Goal: Task Accomplishment & Management: Complete application form

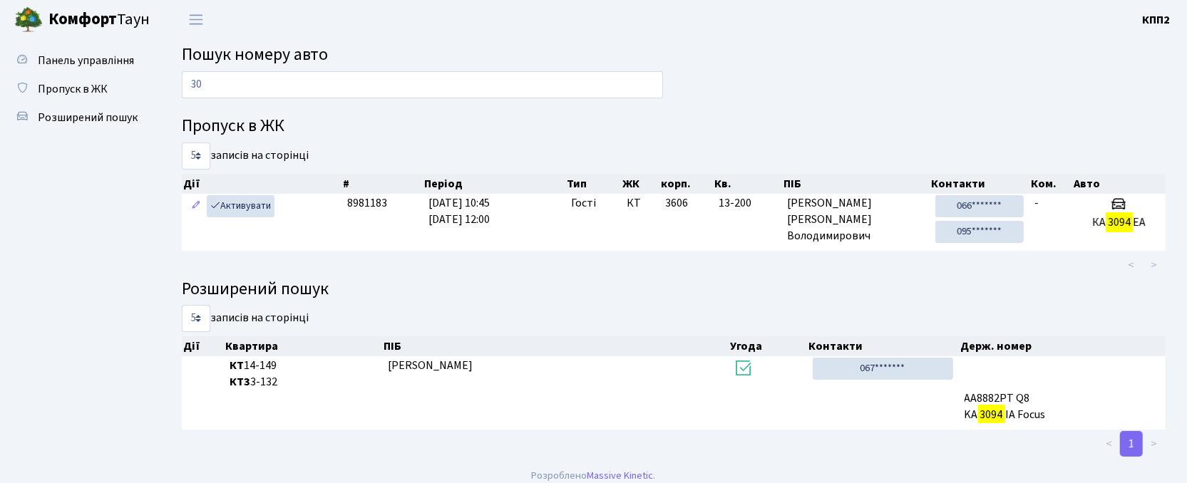
type input "3"
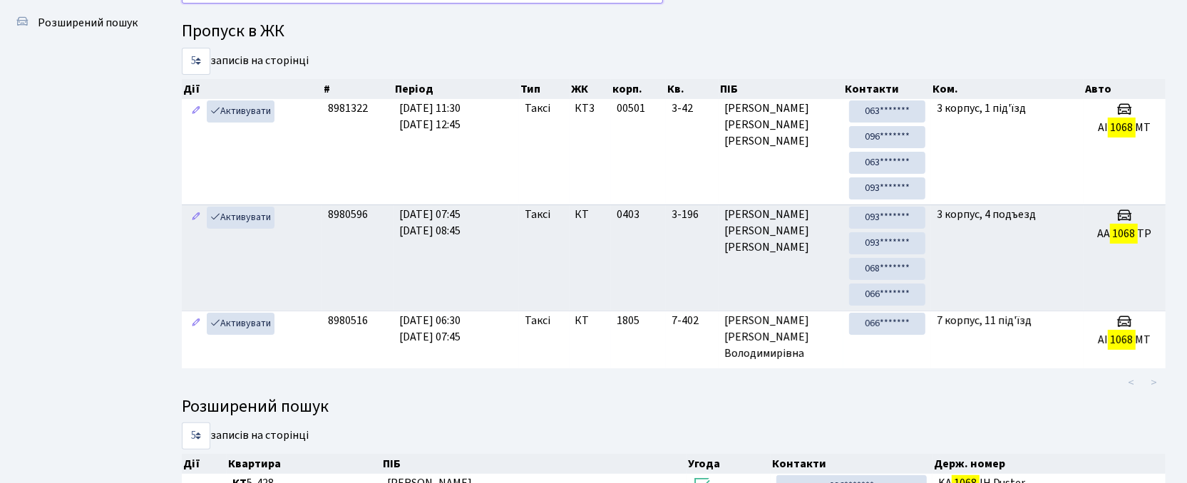
scroll to position [77, 0]
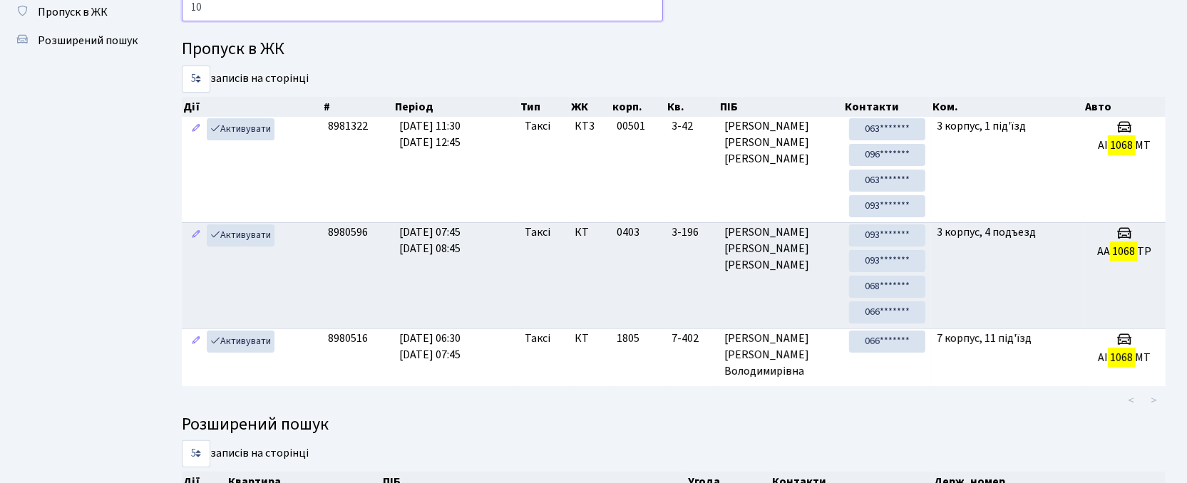
type input "1"
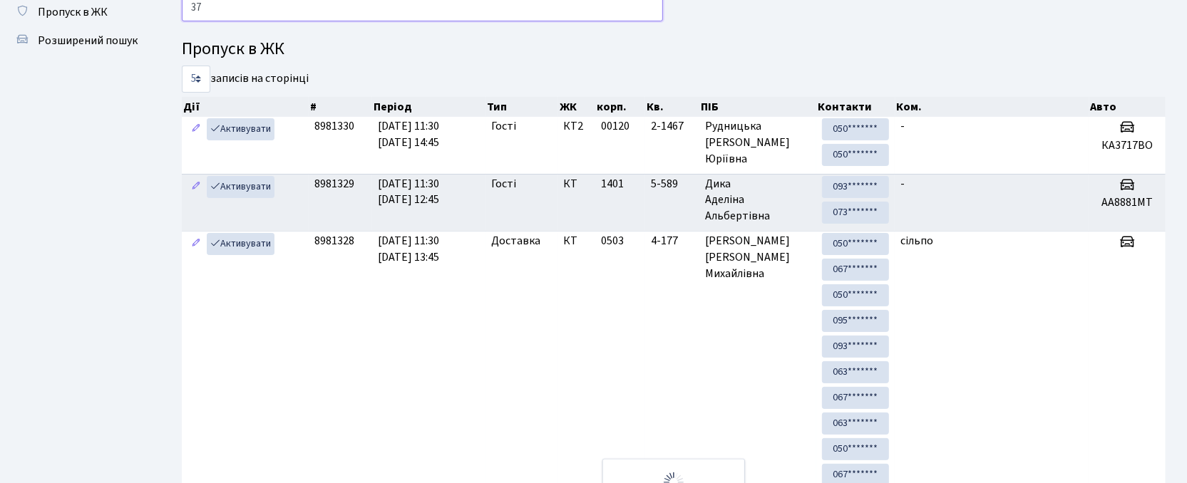
type input "3"
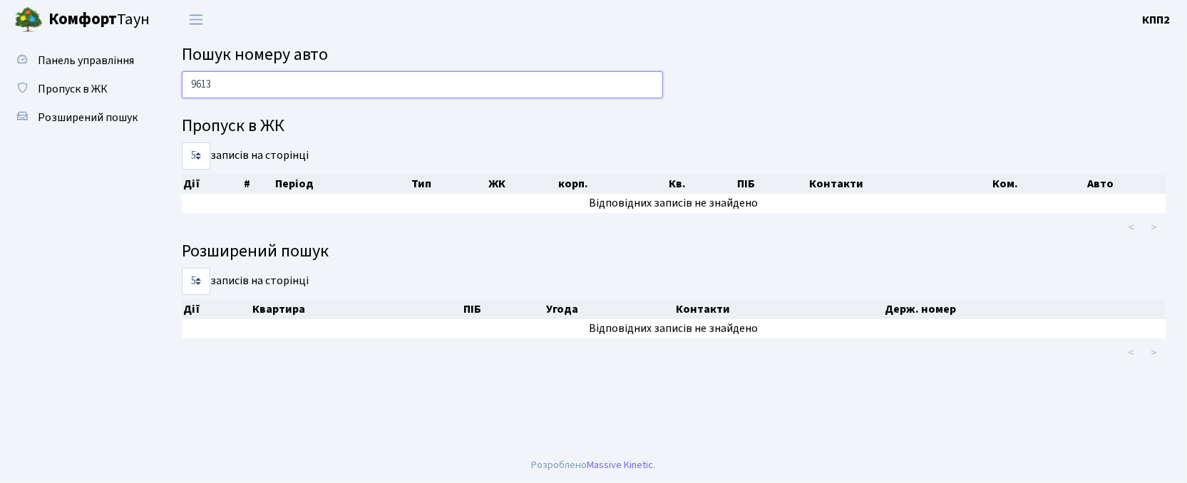
scroll to position [0, 0]
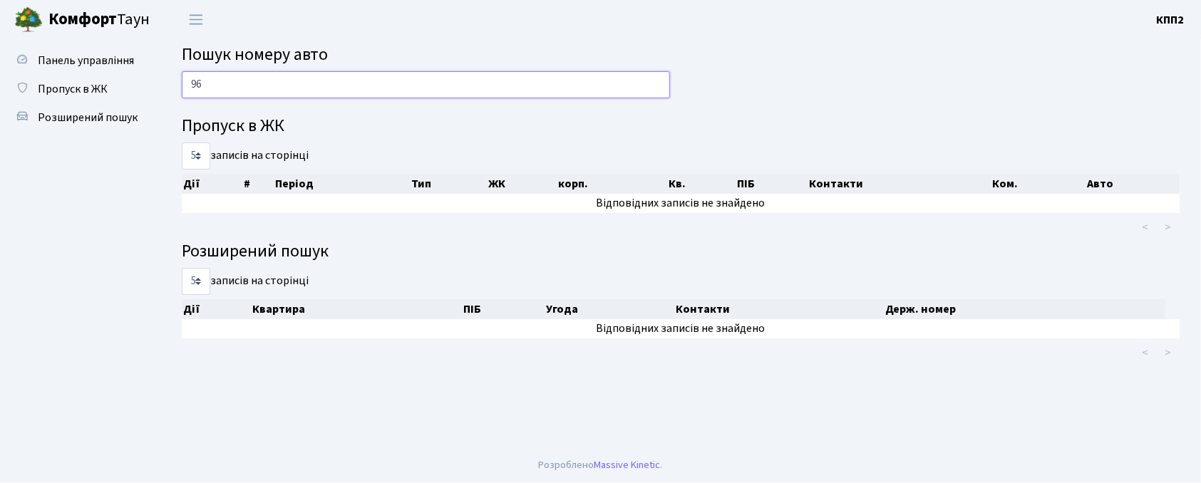
type input "9"
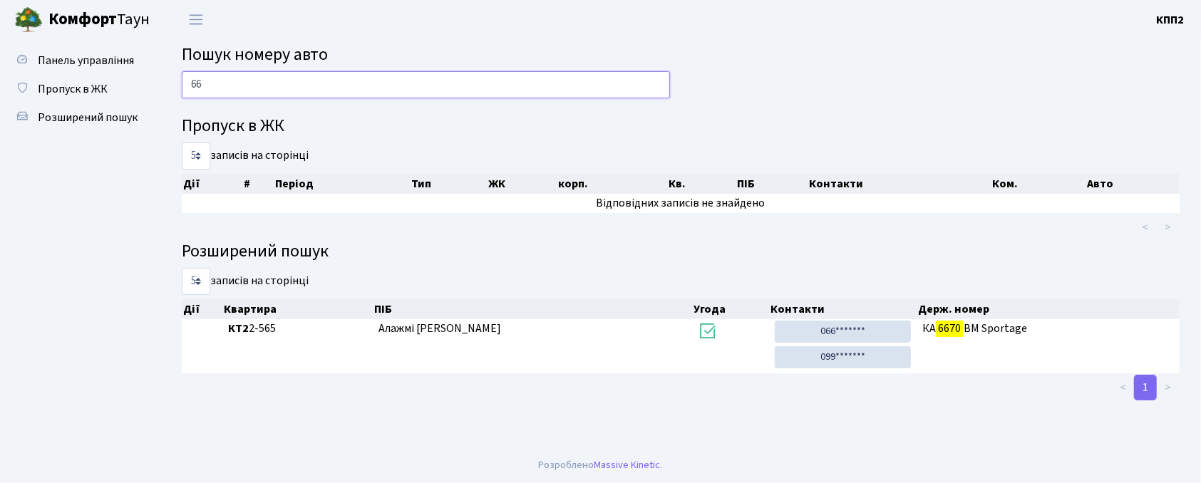
type input "6"
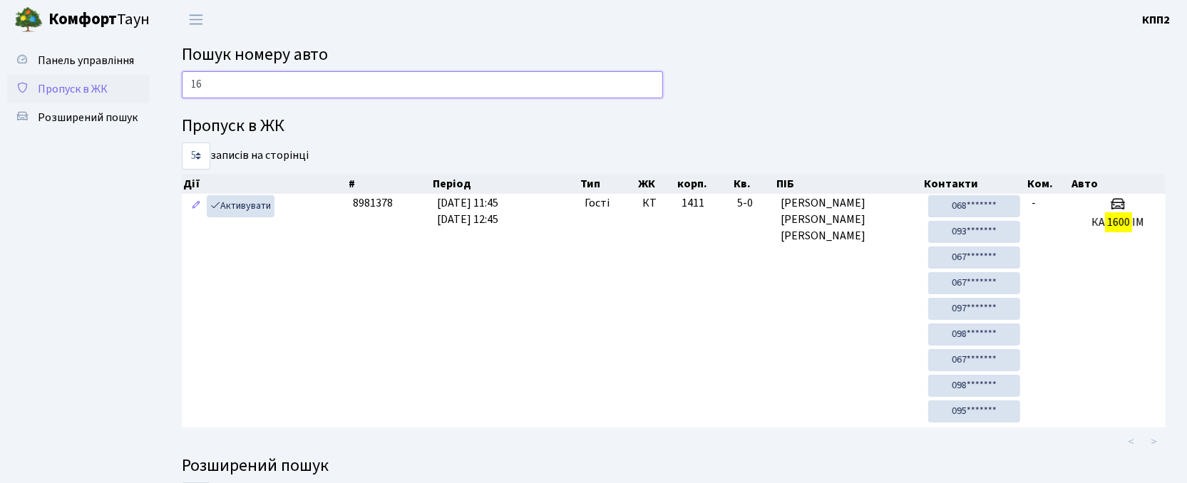
type input "1"
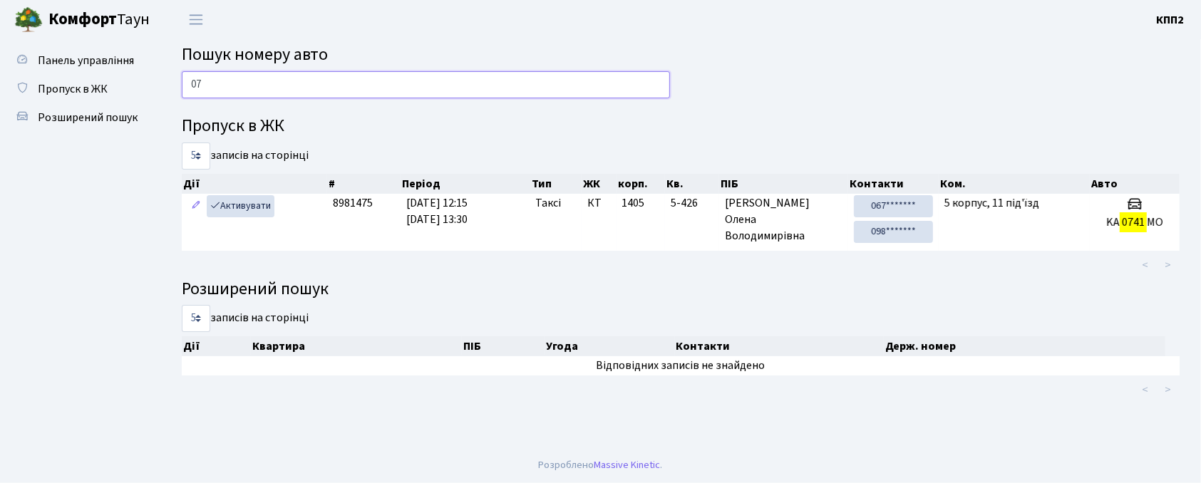
type input "0"
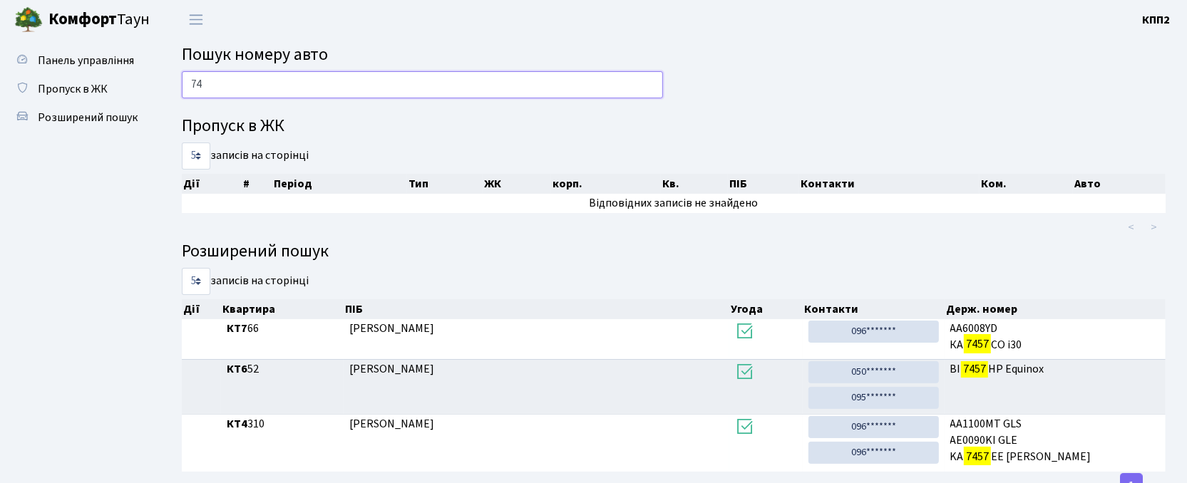
type input "7"
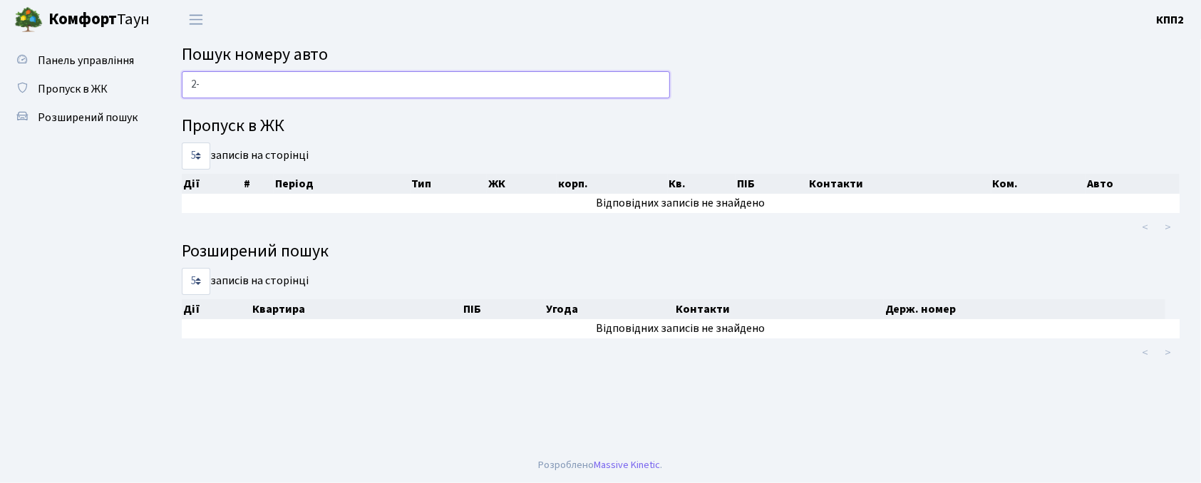
type input "2"
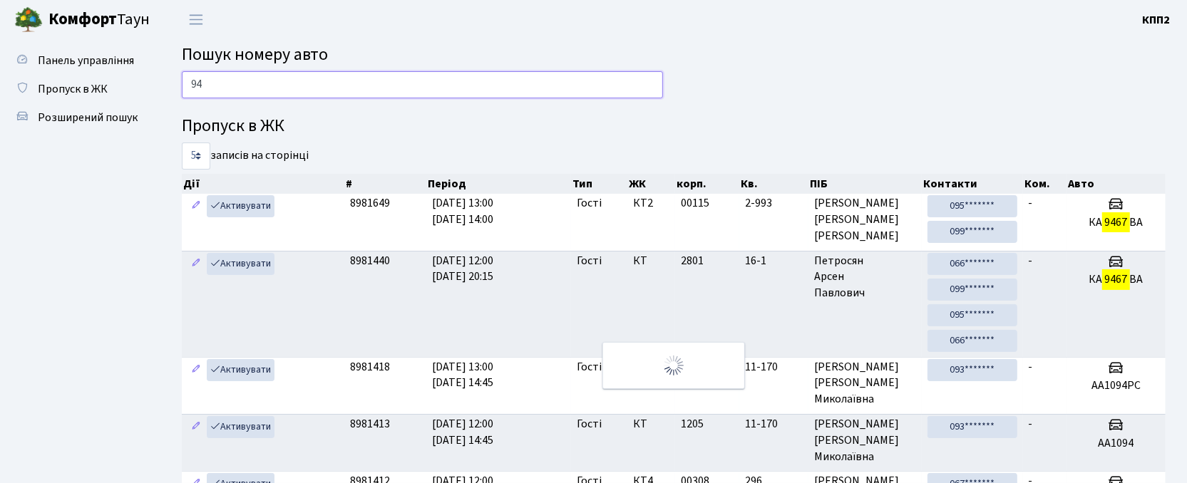
type input "9"
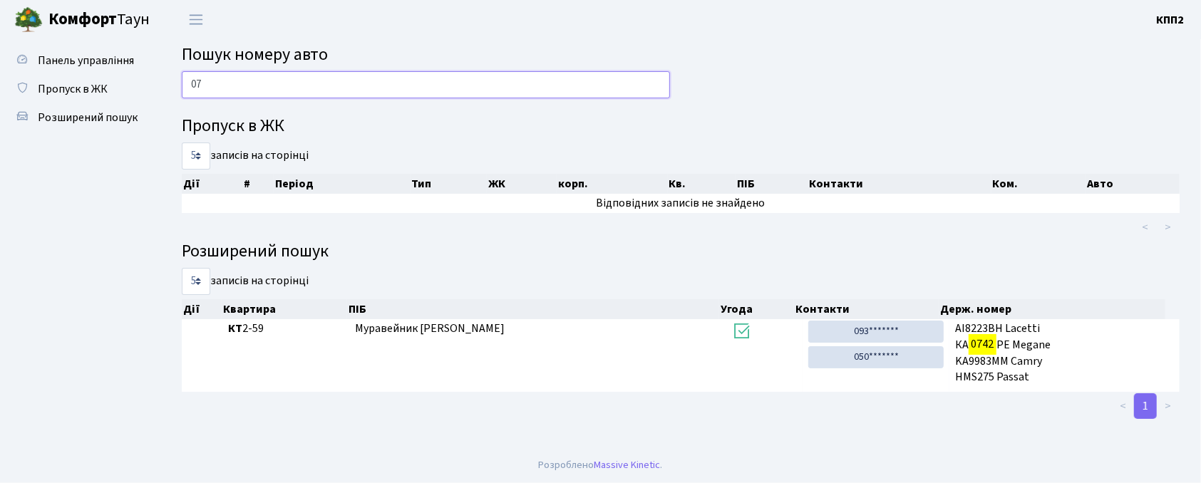
type input "0"
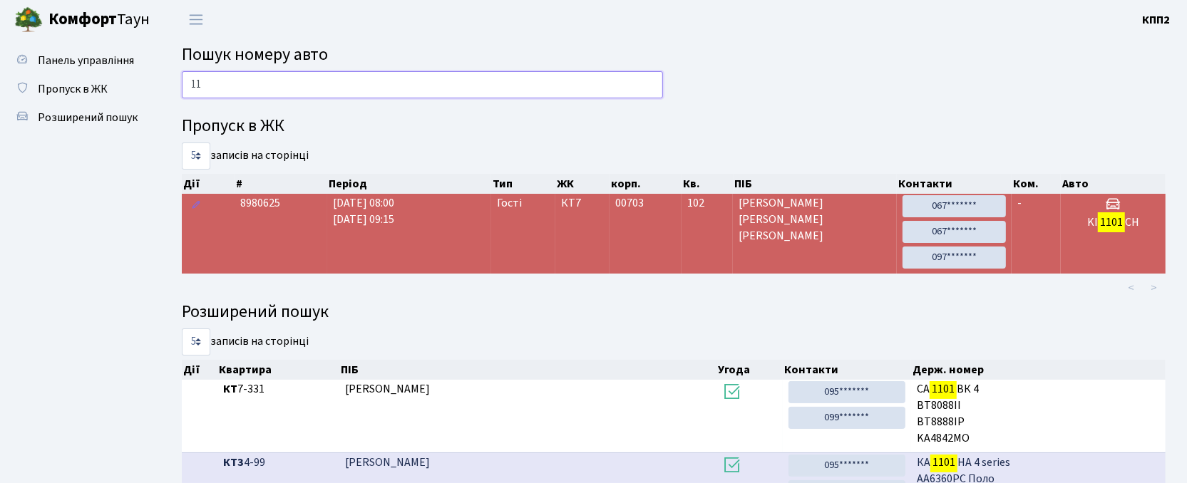
type input "1"
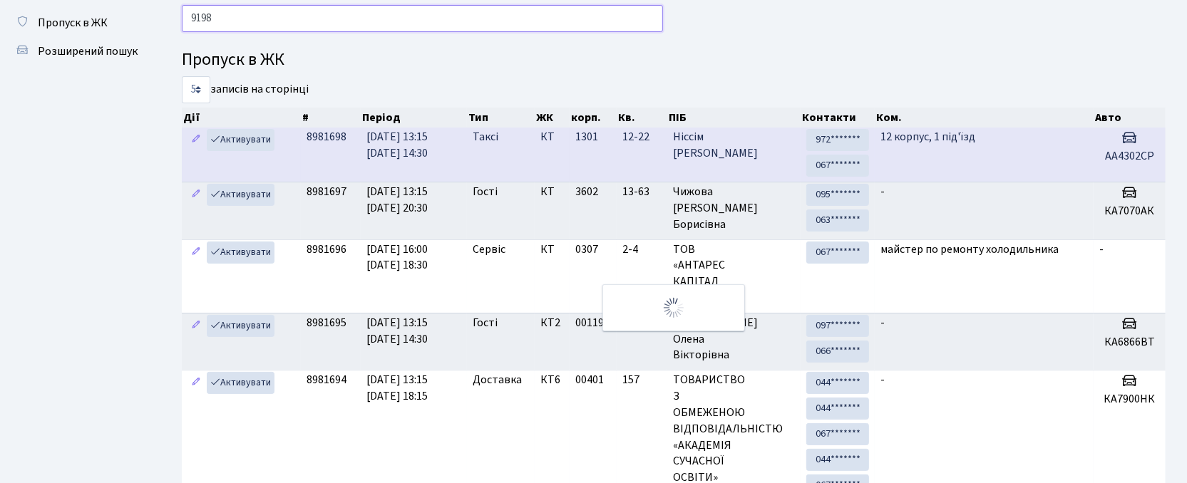
scroll to position [63, 0]
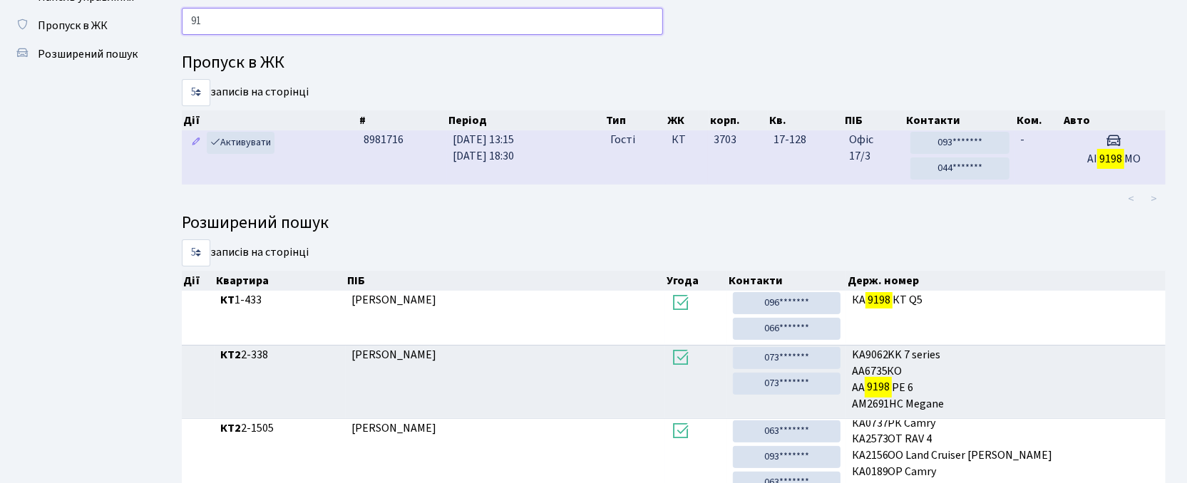
type input "9"
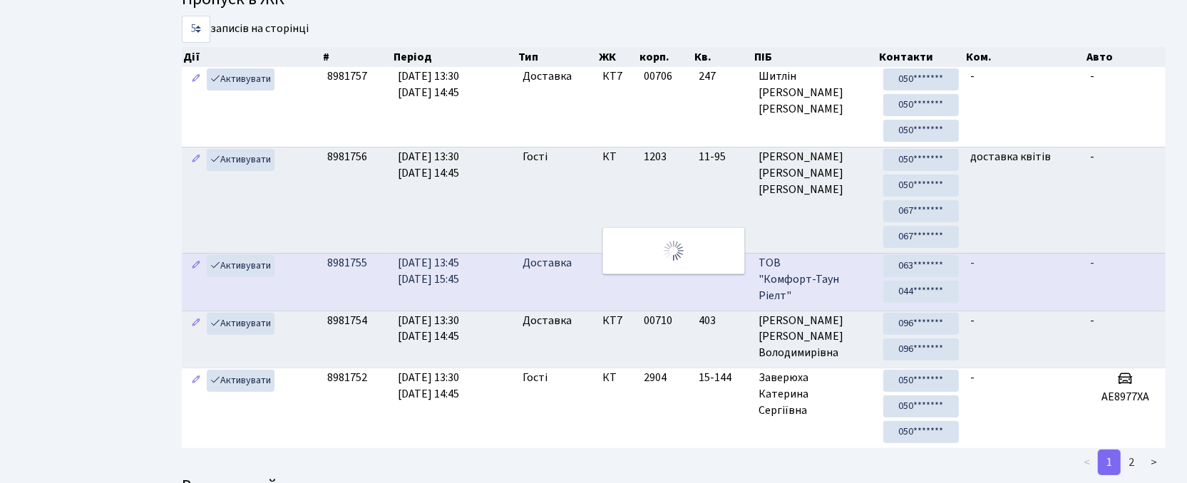
scroll to position [0, 0]
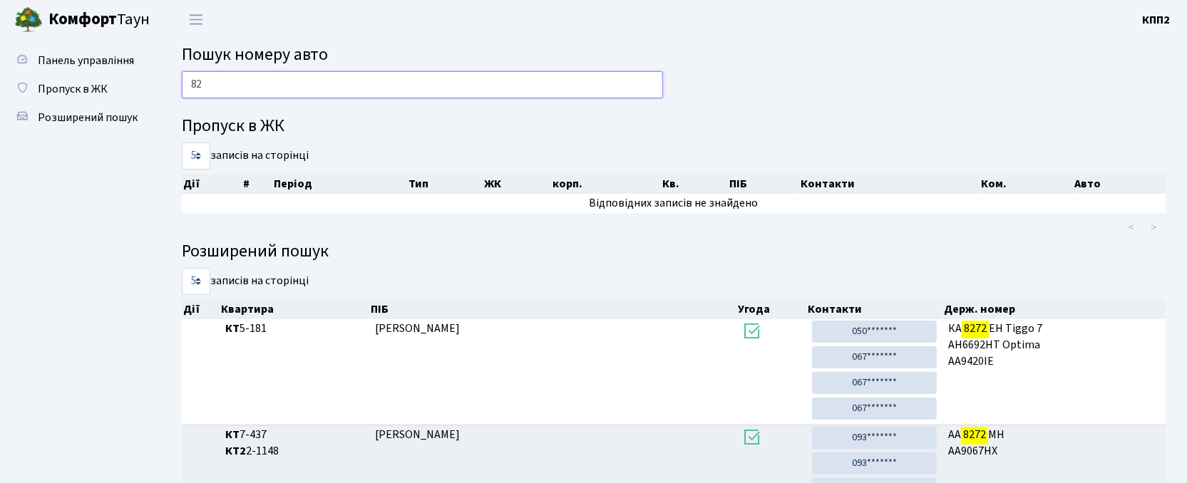
type input "8"
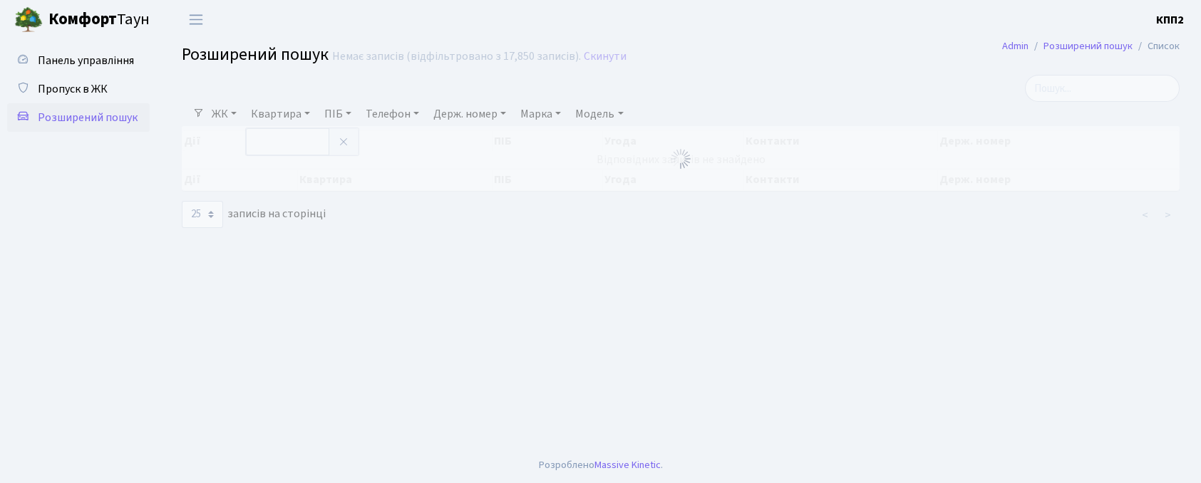
select select "25"
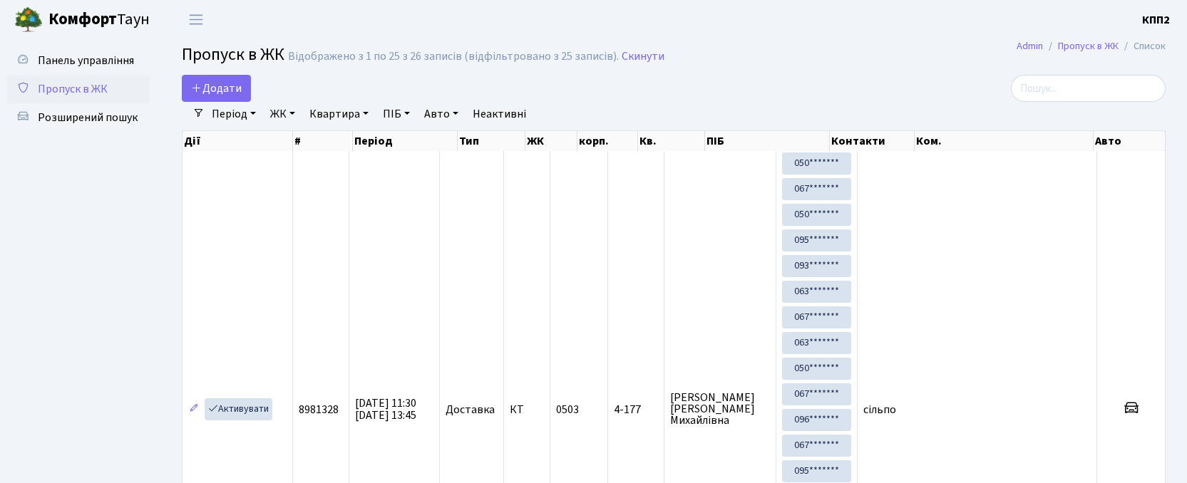
select select "25"
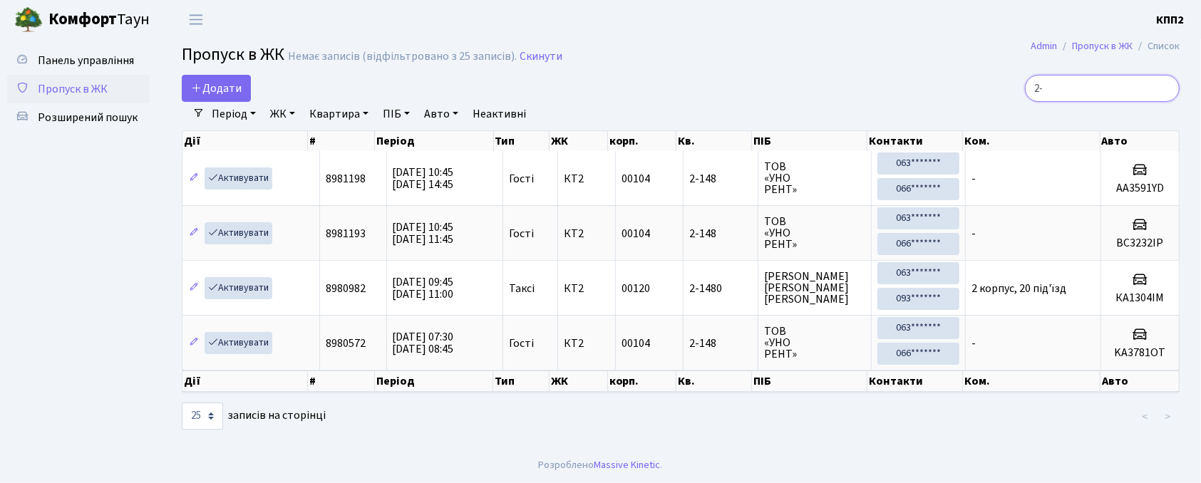
type input "2"
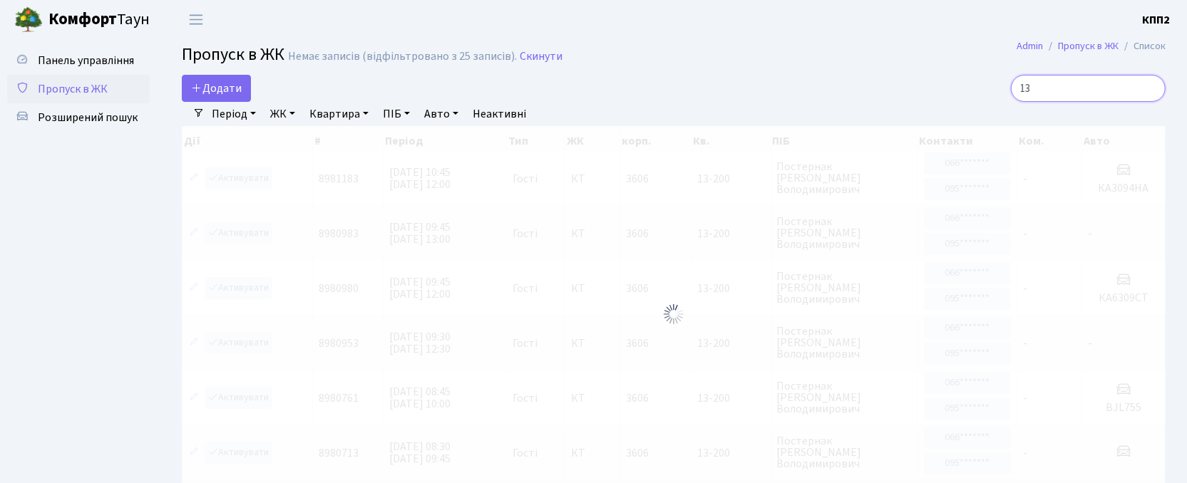
type input "1"
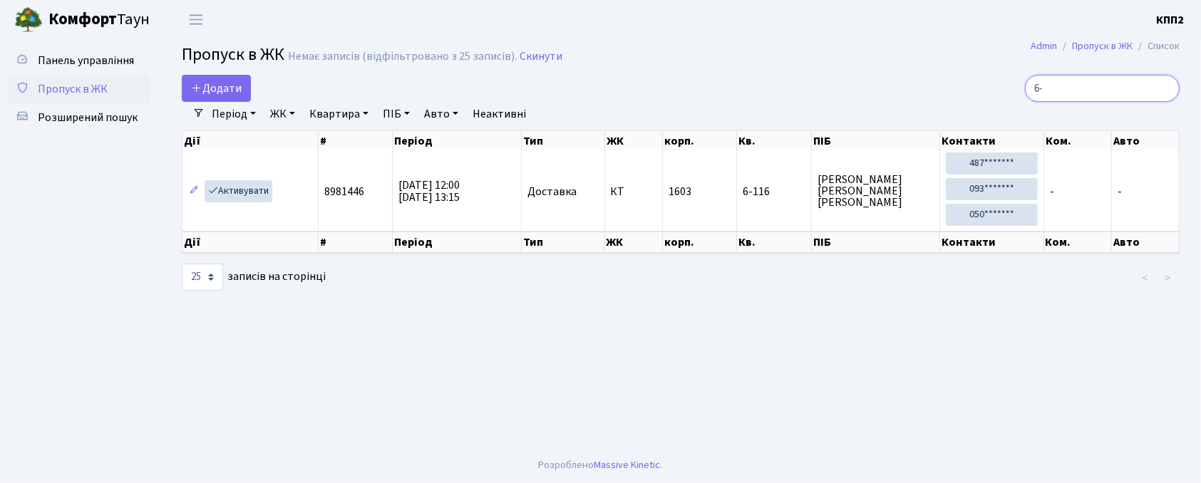
type input "6"
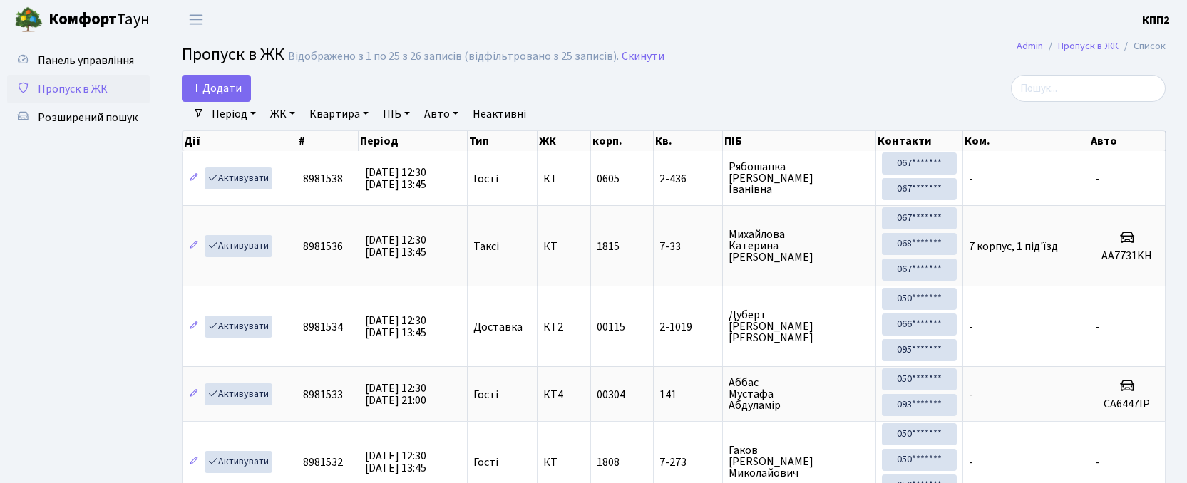
select select "25"
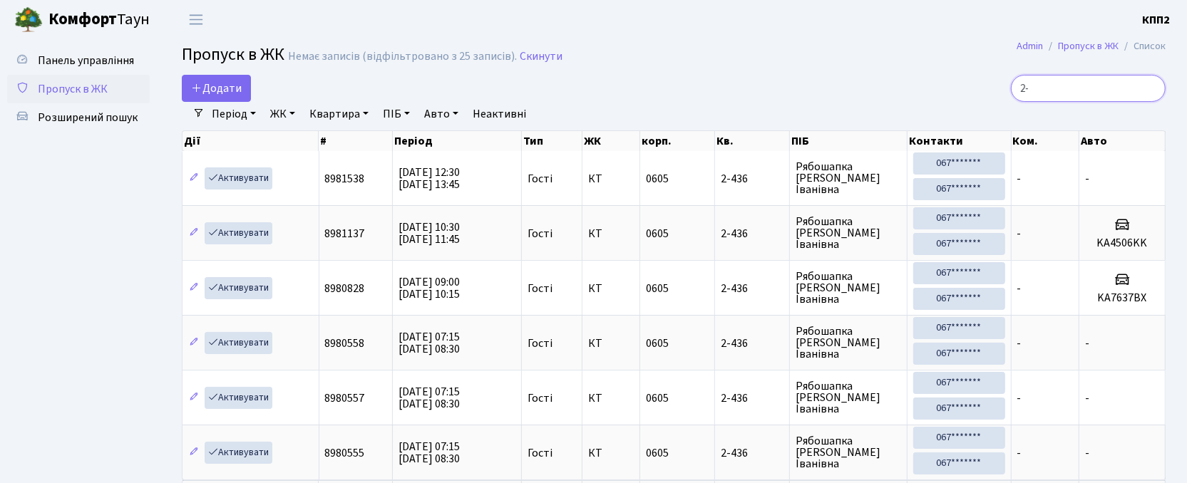
type input "2"
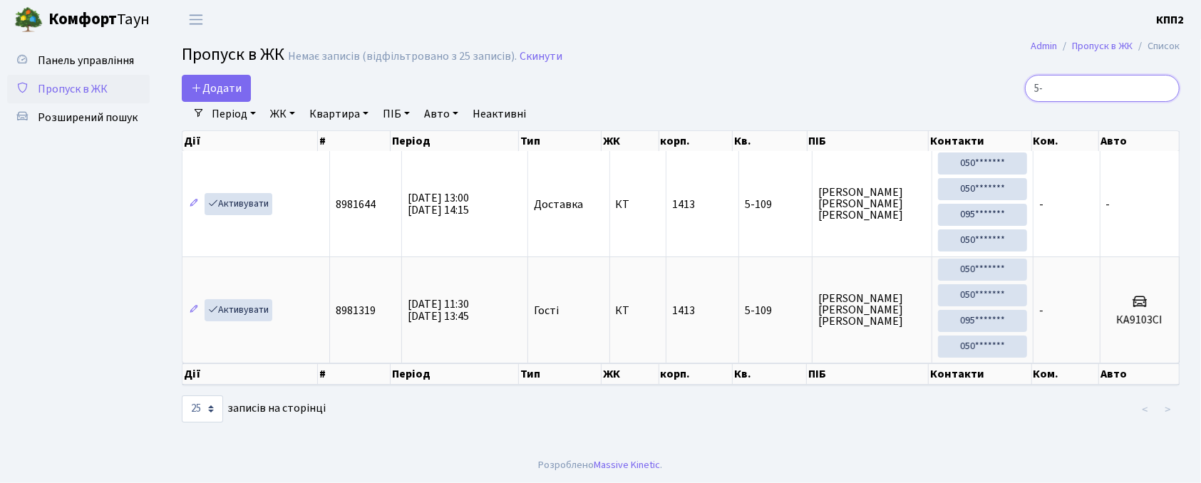
type input "5"
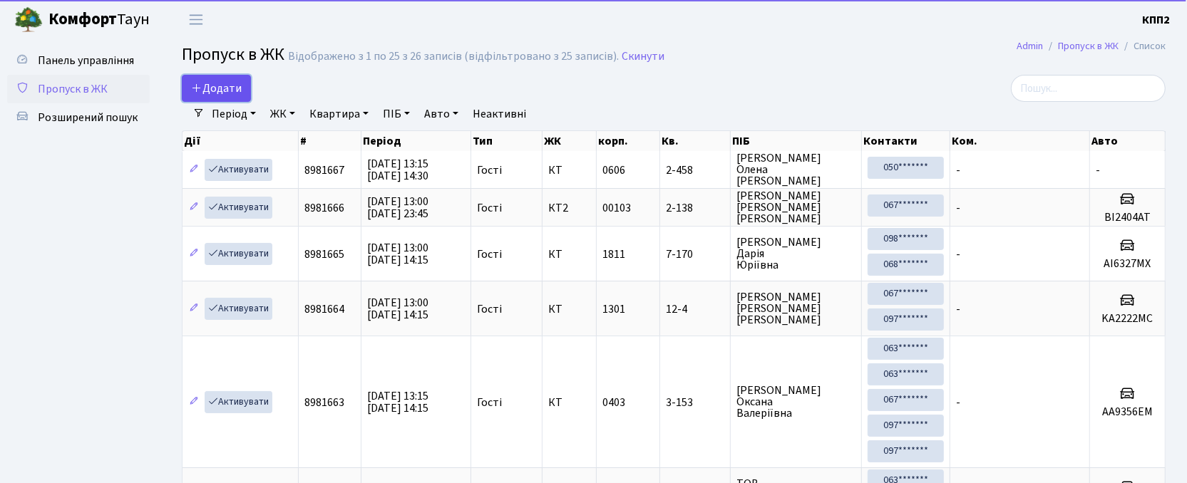
click at [208, 98] on link "Додати" at bounding box center [216, 88] width 69 height 27
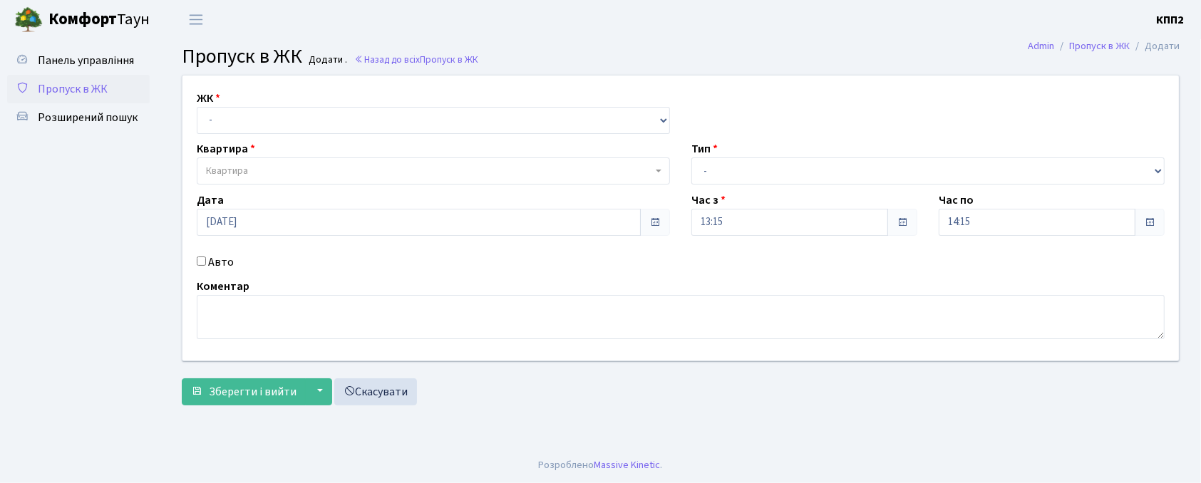
select select "271"
click at [197, 107] on select "- КТ, вул. Регенераторна, 4 КТ2, просп. Соборності, 17 КТ3, вул. Березнева, 16 …" at bounding box center [433, 120] width 473 height 27
select select
click at [324, 174] on span "Квартира" at bounding box center [429, 171] width 446 height 14
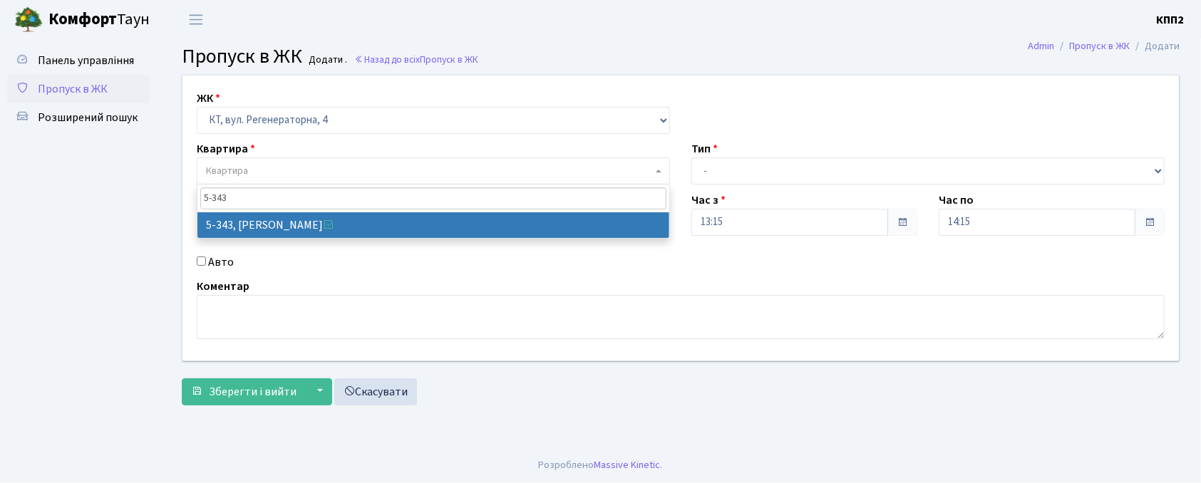
type input "5-343"
select select "2178"
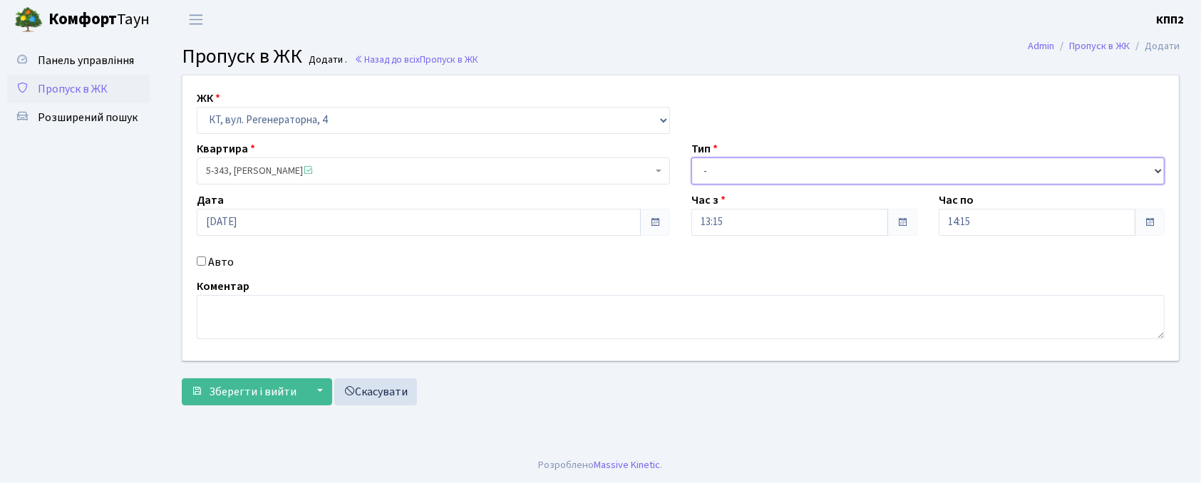
drag, startPoint x: 716, startPoint y: 172, endPoint x: 726, endPoint y: 184, distance: 14.7
click at [716, 172] on select "- Доставка Таксі Гості Сервіс" at bounding box center [927, 171] width 473 height 27
select select "3"
click at [691, 158] on select "- Доставка Таксі Гості Сервіс" at bounding box center [927, 171] width 473 height 27
click at [220, 269] on label "Авто" at bounding box center [221, 262] width 26 height 17
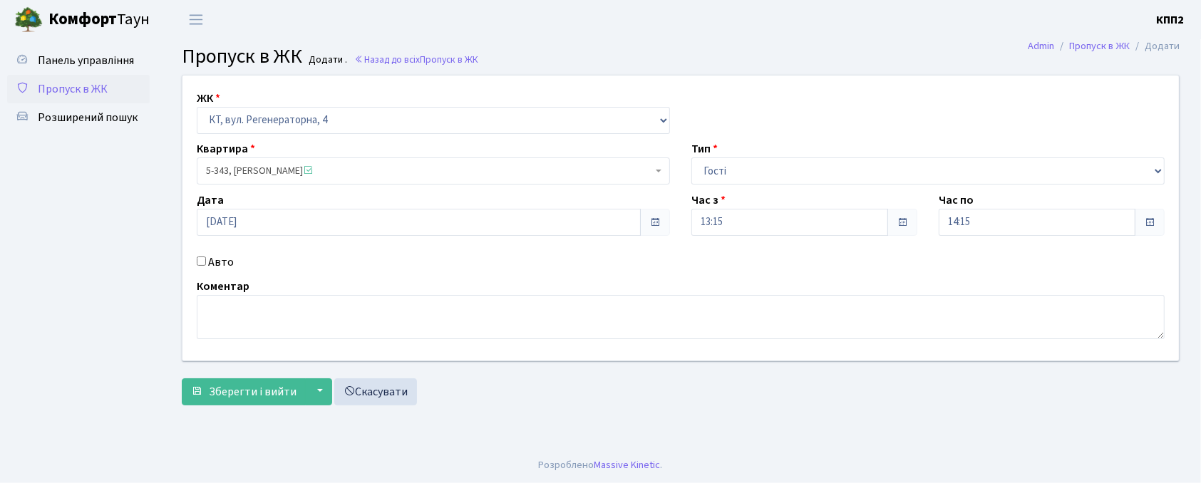
click at [206, 266] on input "Авто" at bounding box center [201, 261] width 9 height 9
checkbox input "true"
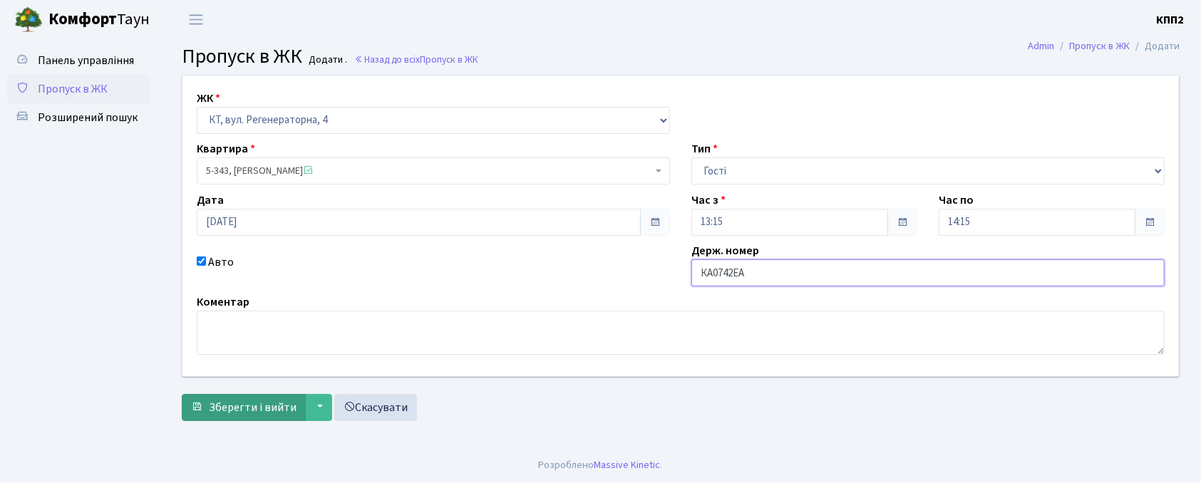
type input "КА0742ЕА"
click at [272, 396] on button "Зберегти і вийти" at bounding box center [244, 407] width 124 height 27
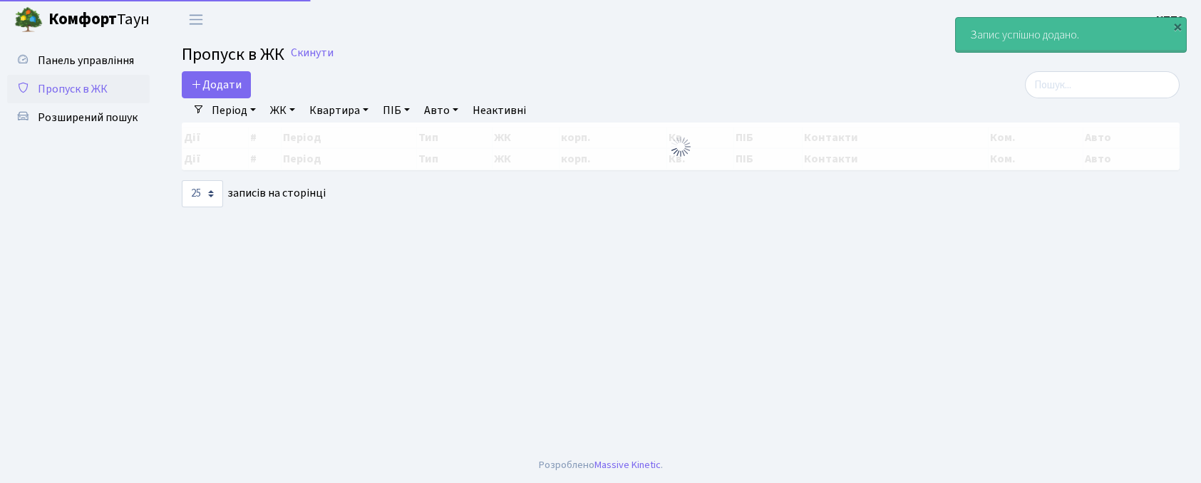
select select "25"
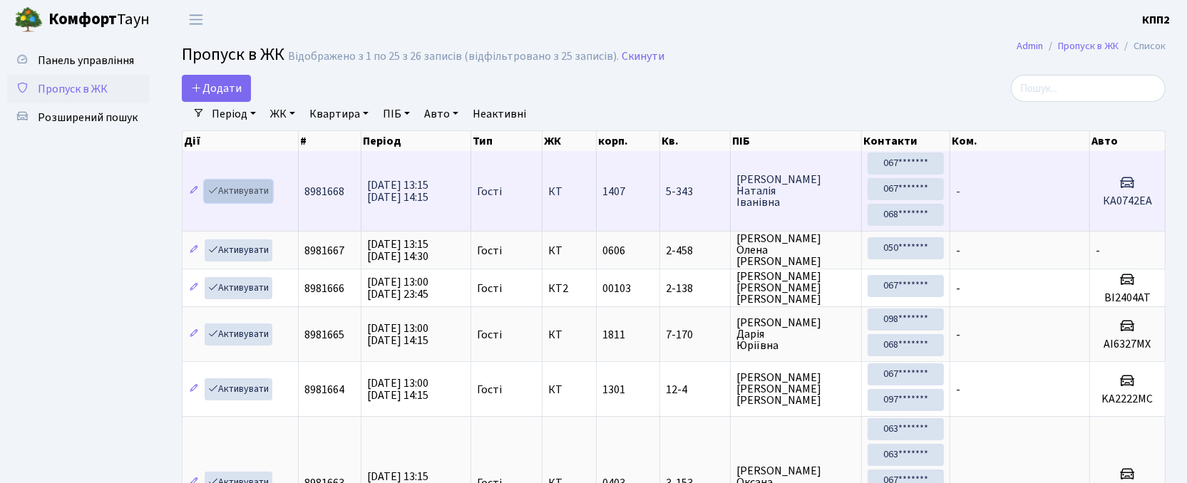
click at [258, 188] on link "Активувати" at bounding box center [239, 191] width 68 height 22
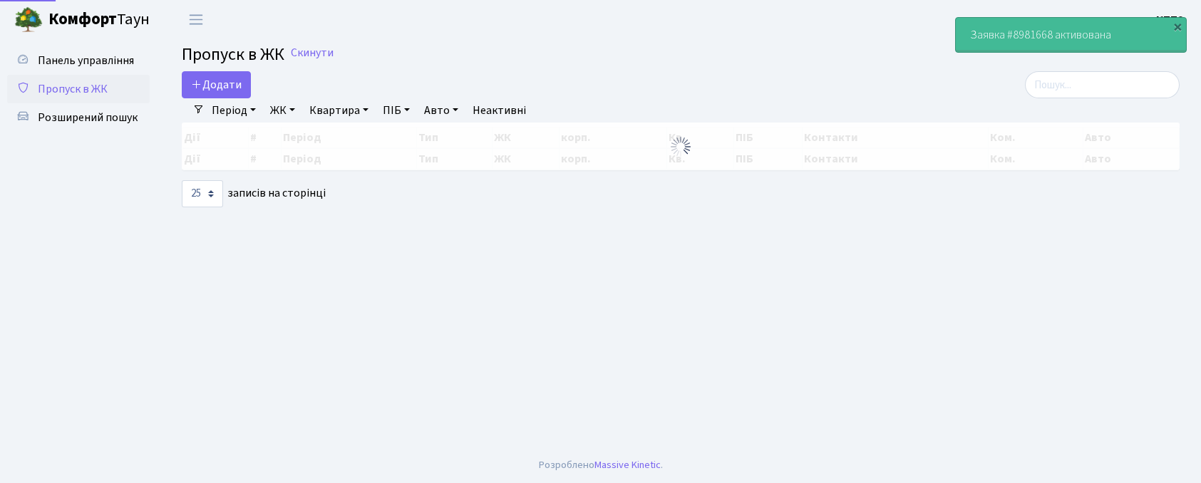
select select "25"
click at [1073, 81] on input "search" at bounding box center [1102, 84] width 155 height 27
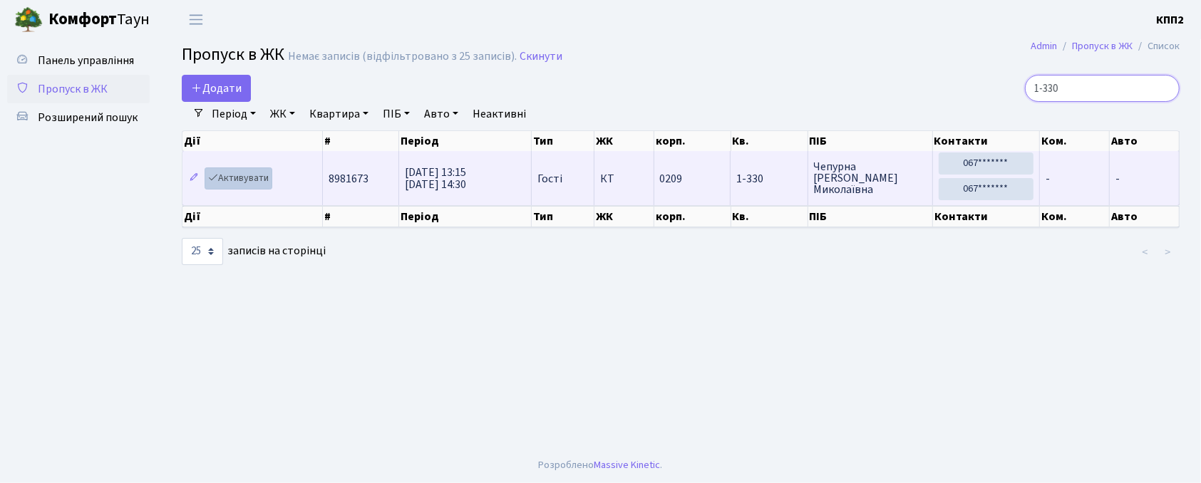
type input "1-330"
click at [227, 187] on link "Активувати" at bounding box center [239, 179] width 68 height 22
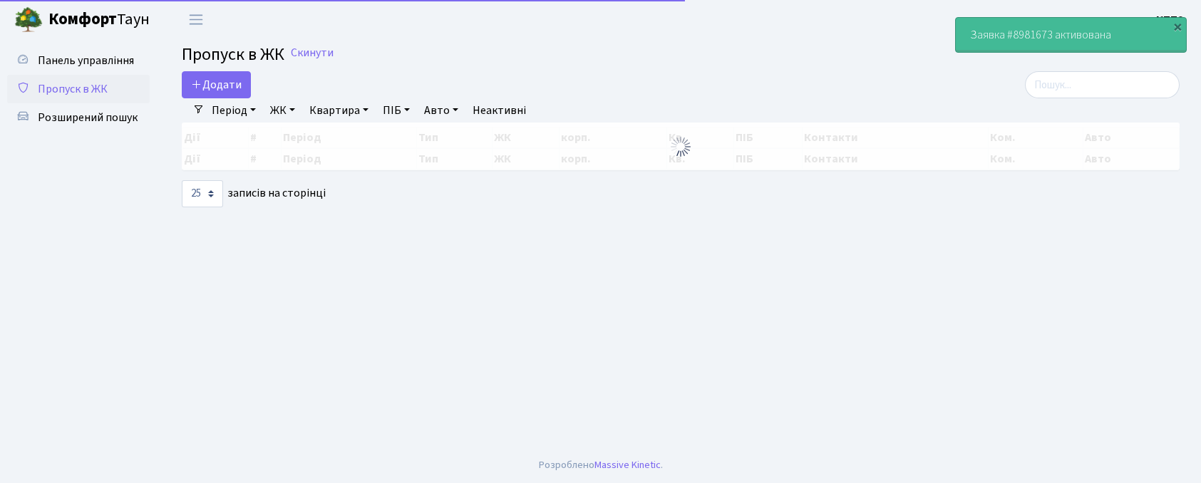
select select "25"
click at [1118, 83] on input "search" at bounding box center [1102, 84] width 155 height 27
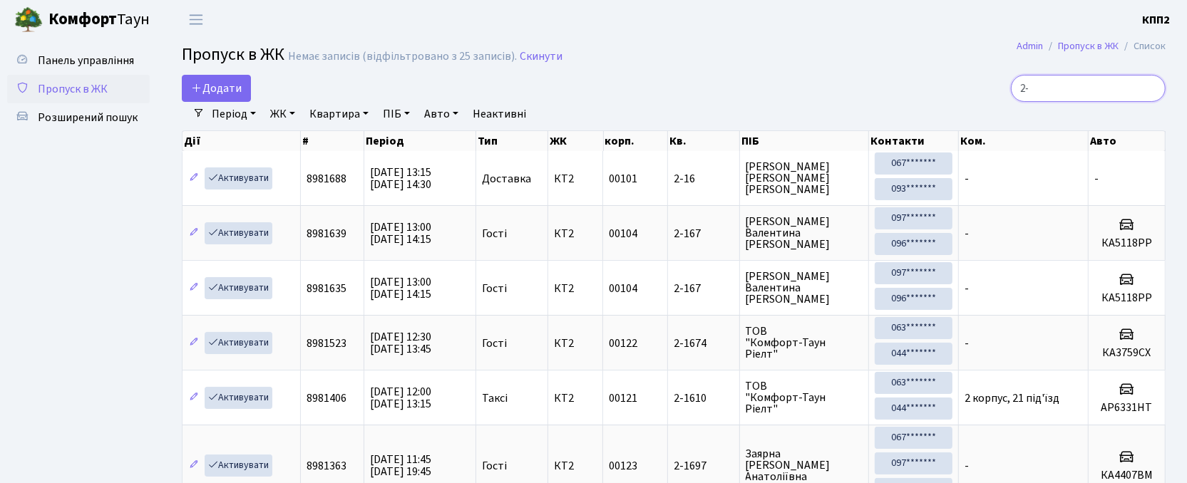
type input "2"
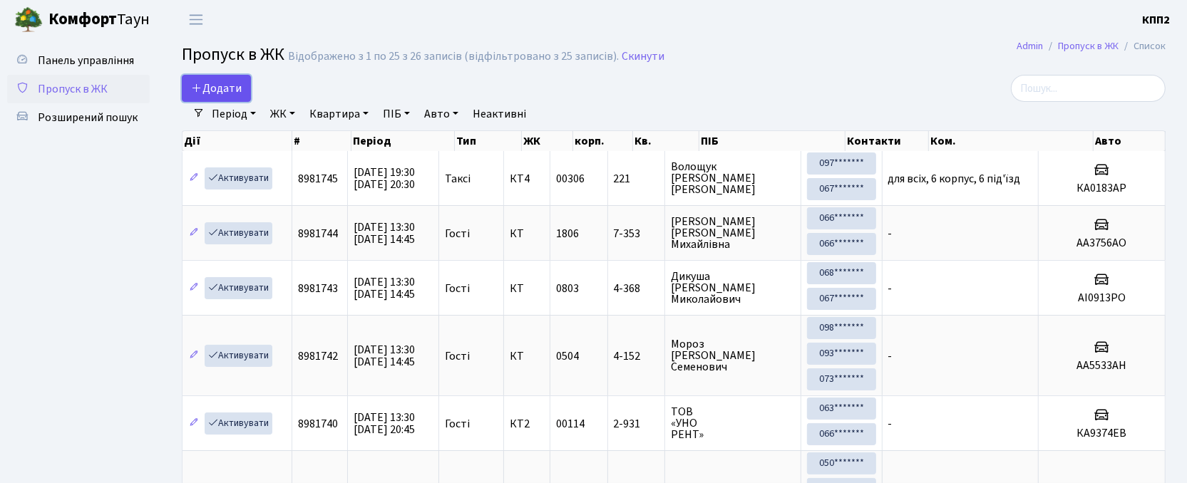
click at [192, 82] on icon at bounding box center [196, 87] width 11 height 11
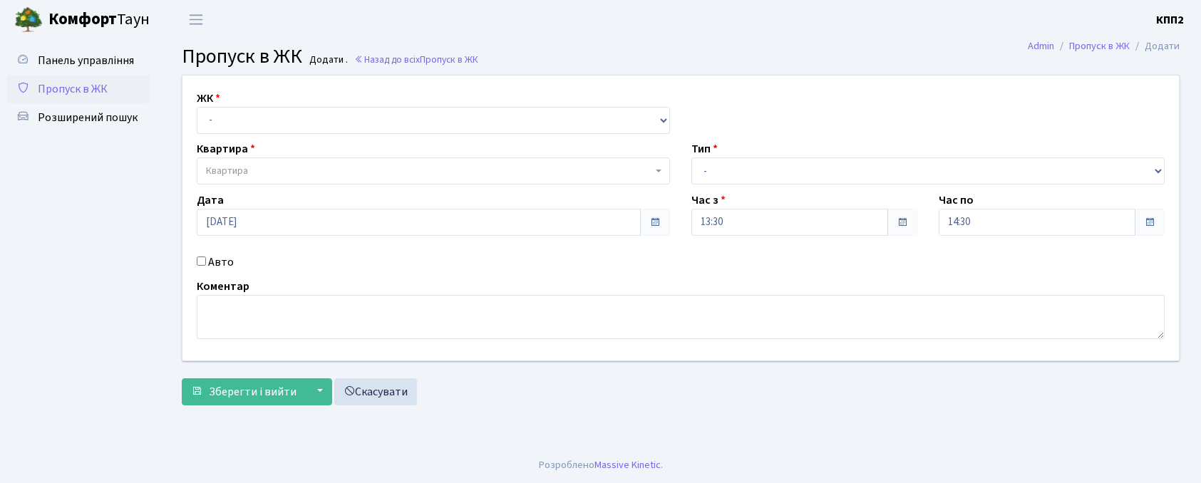
click at [248, 115] on select "- КТ, вул. Регенераторна, 4 КТ2, просп. [STREET_ADDRESS] [STREET_ADDRESS] [PERS…" at bounding box center [433, 120] width 473 height 27
select select "271"
click at [197, 107] on select "- КТ, вул. Регенераторна, 4 КТ2, просп. [STREET_ADDRESS] [STREET_ADDRESS] [PERS…" at bounding box center [433, 120] width 473 height 27
select select
click at [224, 264] on label "Авто" at bounding box center [221, 262] width 26 height 17
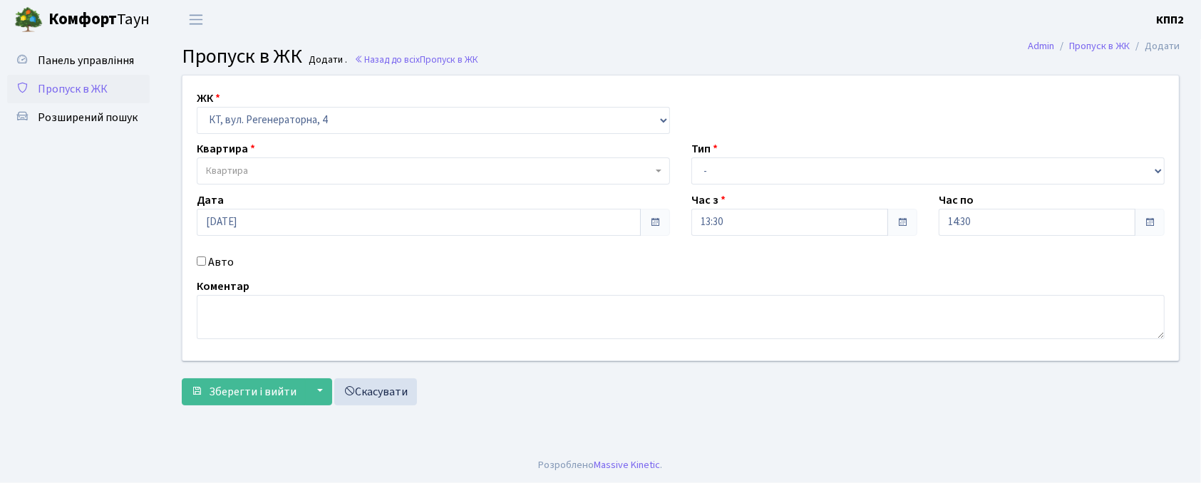
click at [206, 264] on input "Авто" at bounding box center [201, 261] width 9 height 9
checkbox input "true"
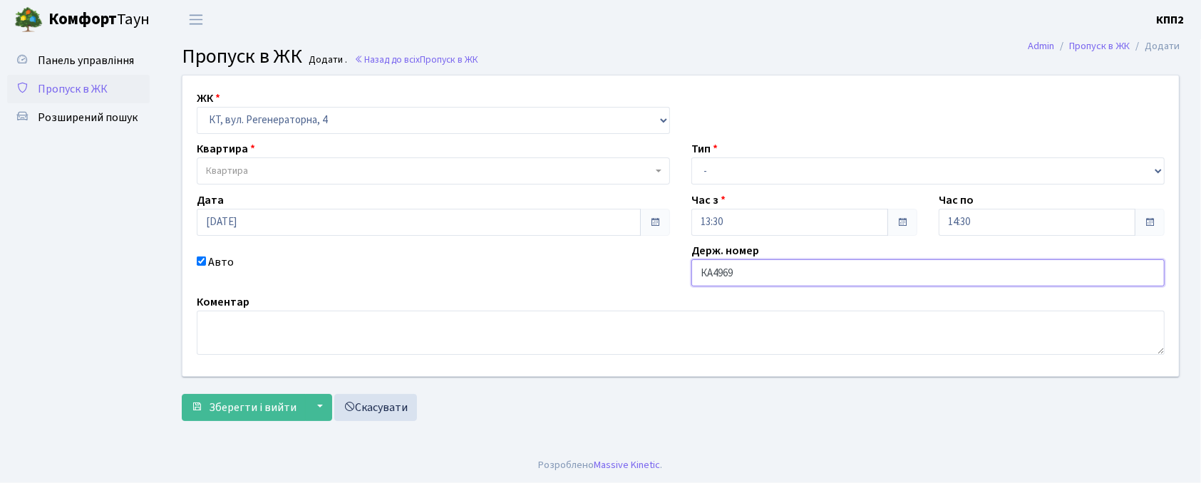
type input "КА4969НЕ"
click at [311, 161] on span "Квартира" at bounding box center [433, 171] width 473 height 27
type input "5-517"
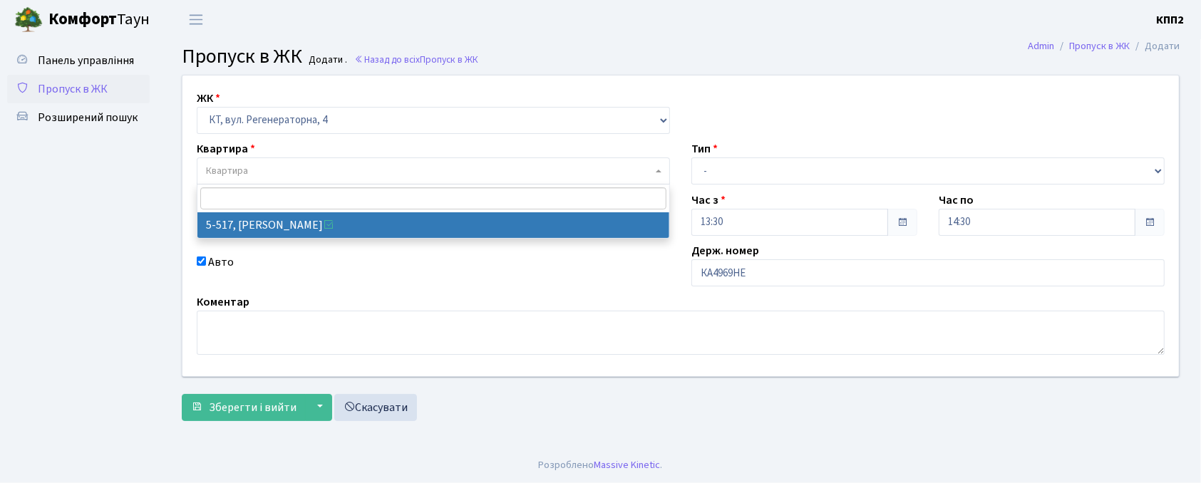
select select "2045"
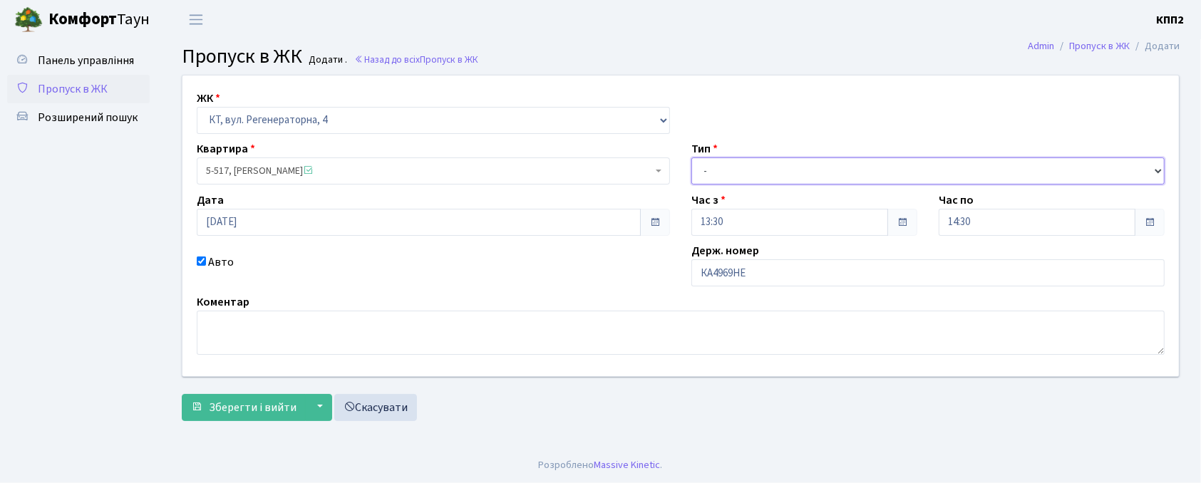
drag, startPoint x: 702, startPoint y: 175, endPoint x: 703, endPoint y: 184, distance: 8.6
click at [703, 175] on select "- Доставка Таксі Гості Сервіс" at bounding box center [927, 171] width 473 height 27
select select "3"
click at [691, 158] on select "- Доставка Таксі Гості Сервіс" at bounding box center [927, 171] width 473 height 27
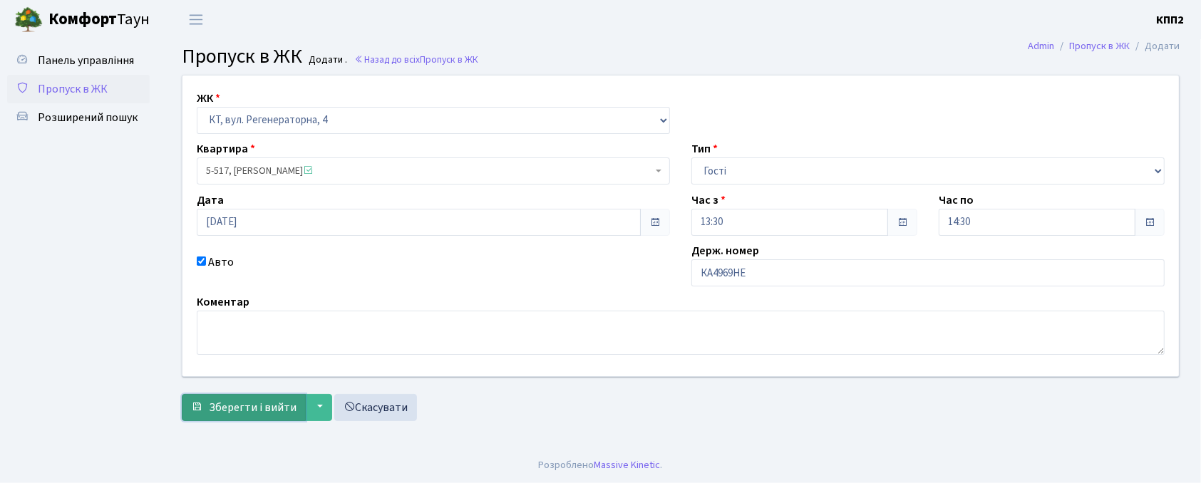
click at [281, 416] on button "Зберегти і вийти" at bounding box center [244, 407] width 124 height 27
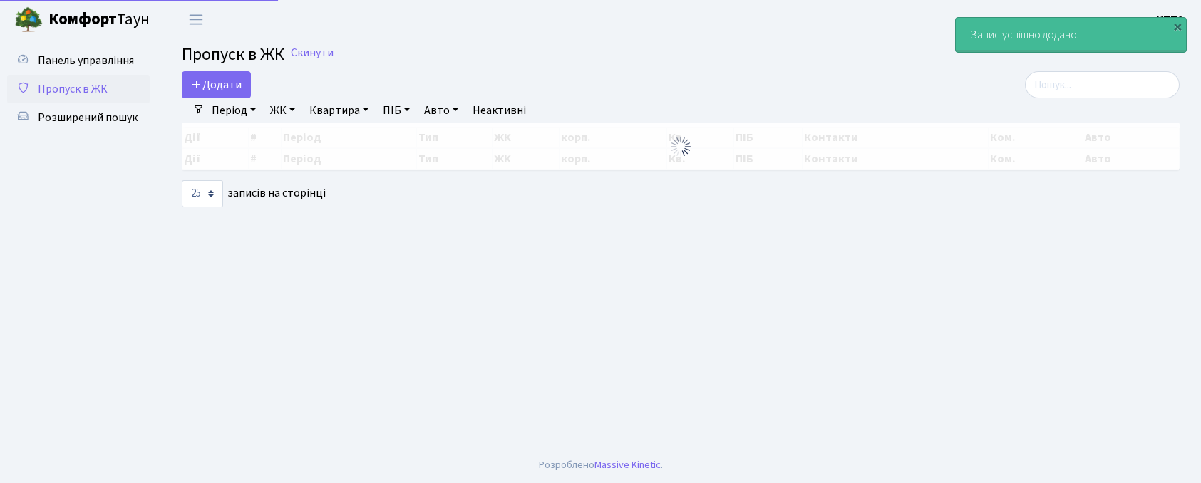
select select "25"
click at [1140, 81] on input "search" at bounding box center [1102, 84] width 155 height 27
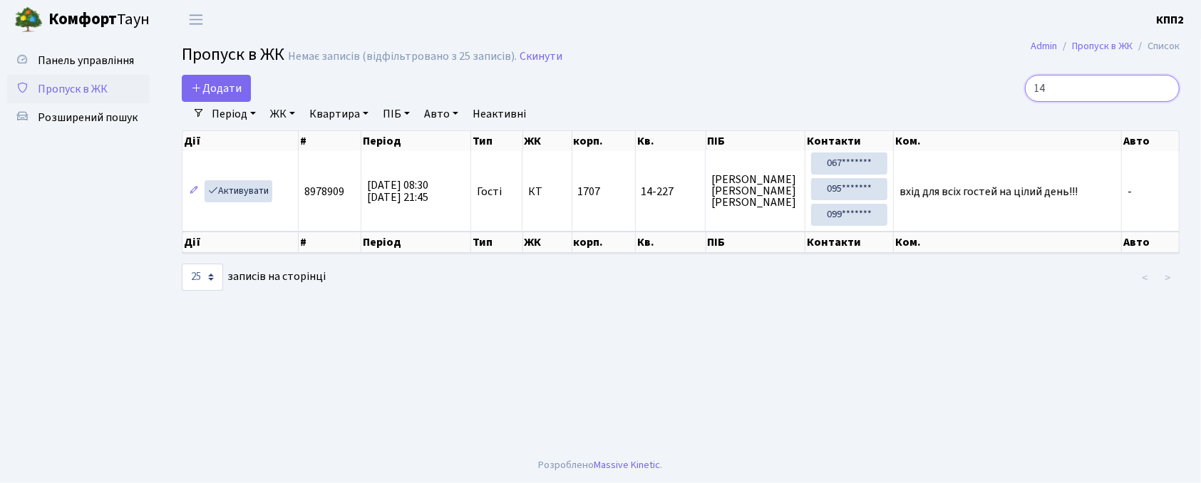
type input "1"
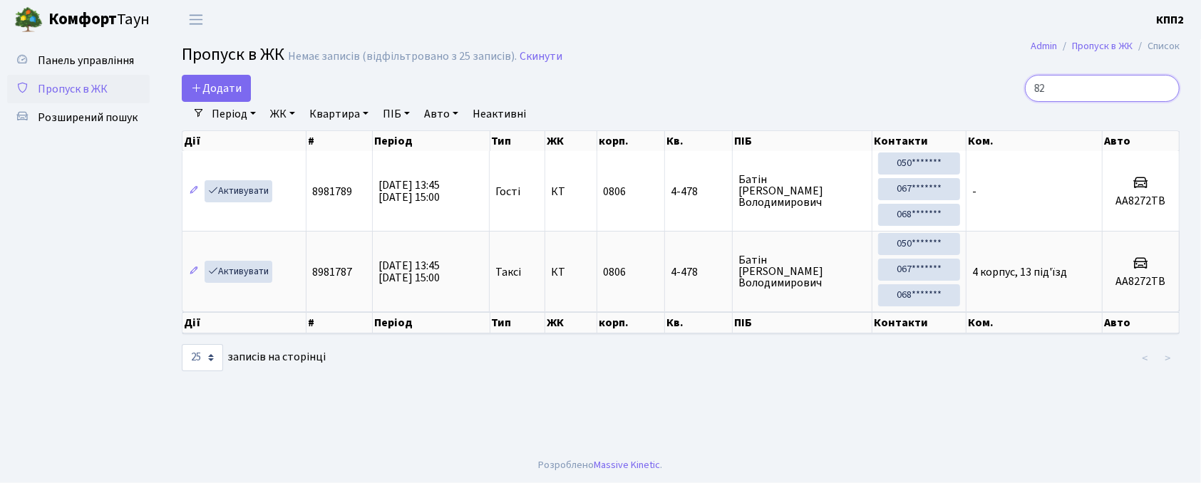
type input "8"
